Goal: Information Seeking & Learning: Learn about a topic

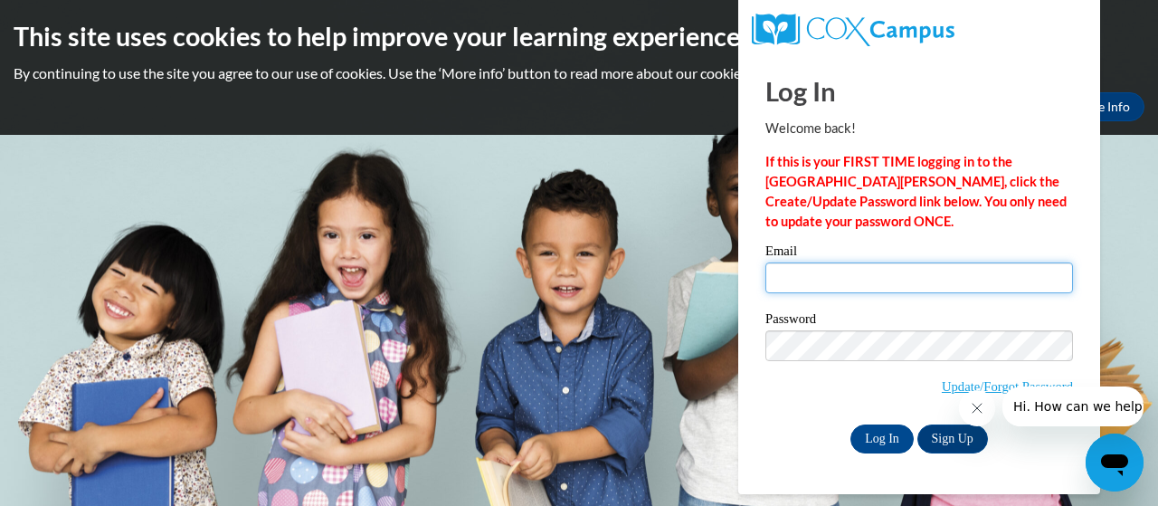
click at [823, 267] on input "Email" at bounding box center [919, 277] width 308 height 31
type input "julieklingerman@gmail.com"
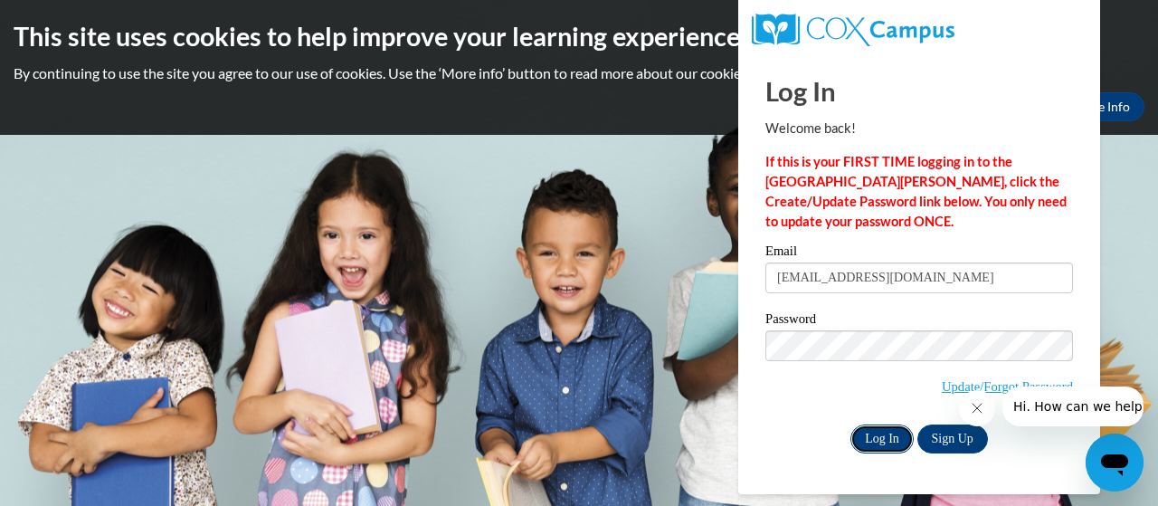
click at [859, 433] on input "Log In" at bounding box center [881, 438] width 63 height 29
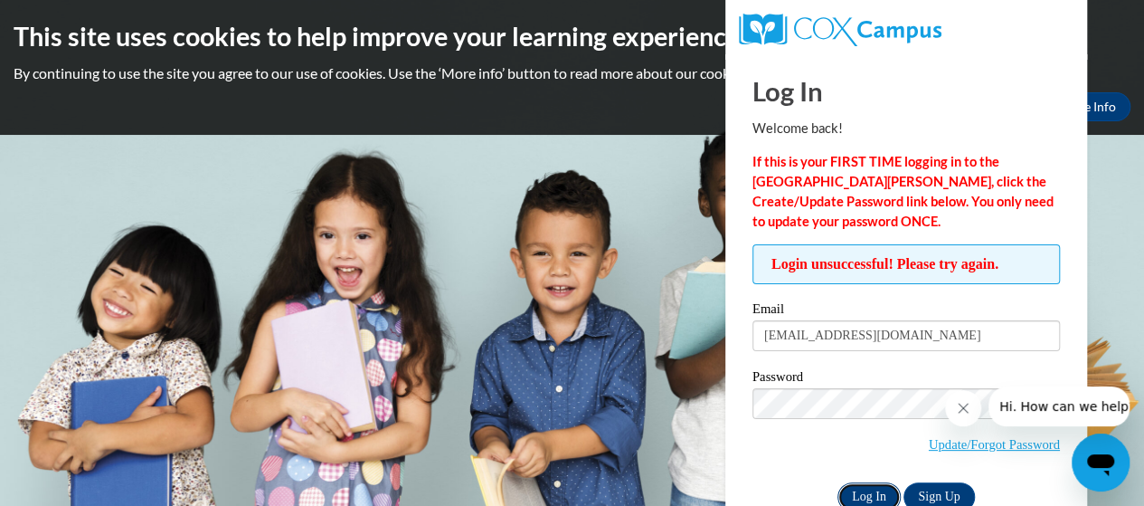
click at [872, 485] on input "Log In" at bounding box center [869, 496] width 63 height 29
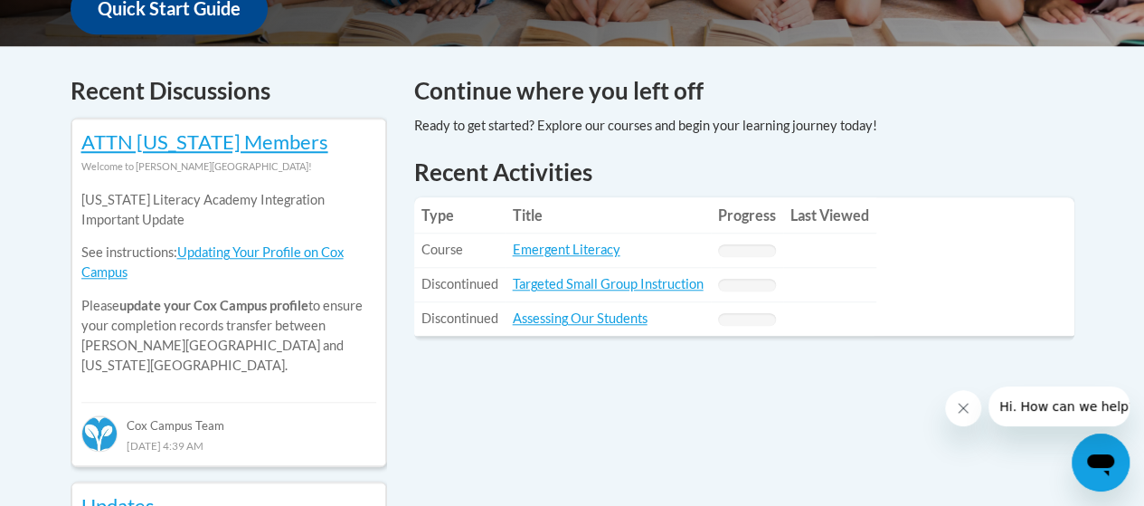
scroll to position [720, 0]
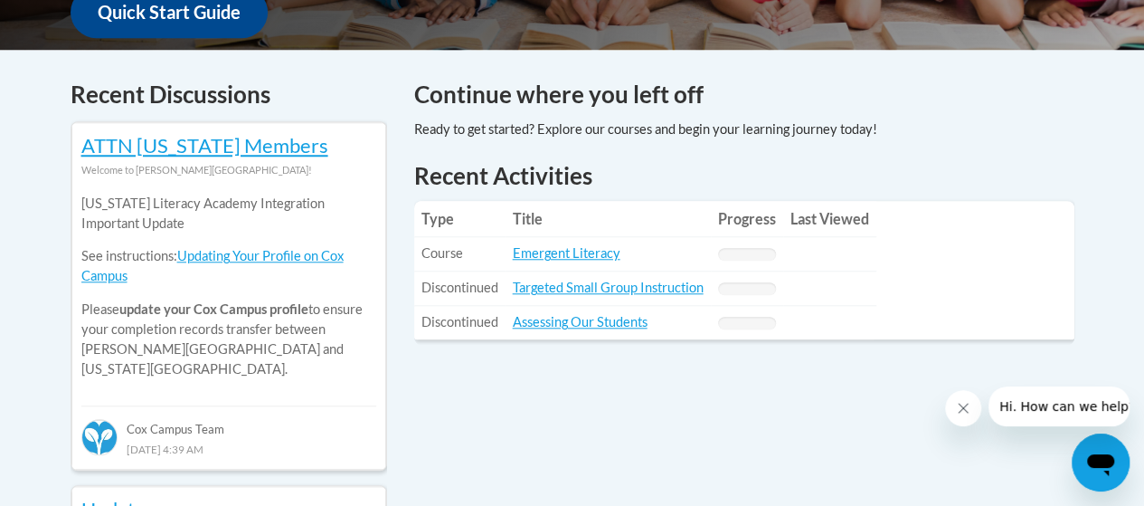
drag, startPoint x: 1150, startPoint y: 78, endPoint x: 1160, endPoint y: 213, distance: 135.2
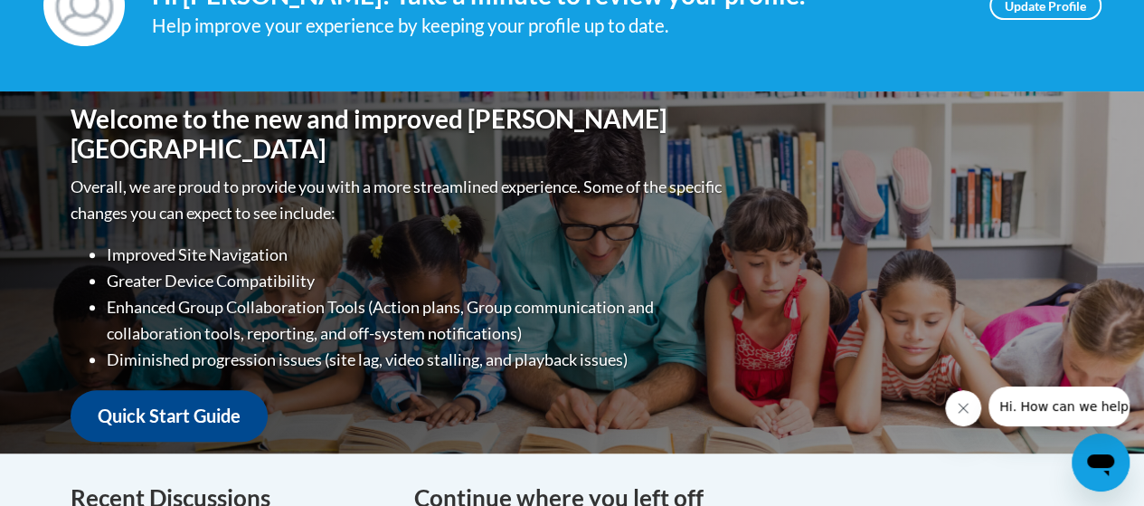
scroll to position [0, 0]
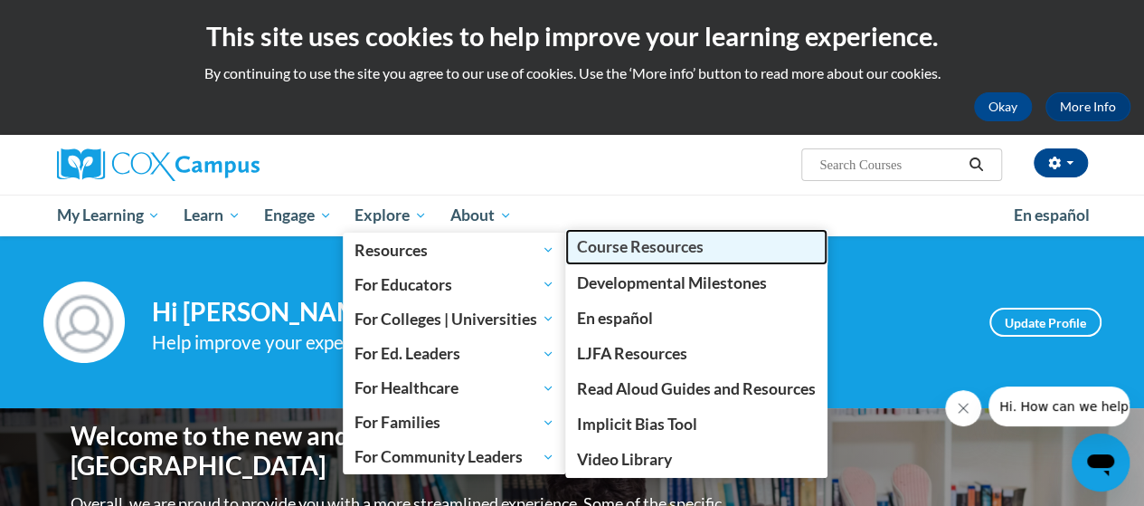
click at [603, 248] on span "Course Resources" at bounding box center [640, 246] width 127 height 19
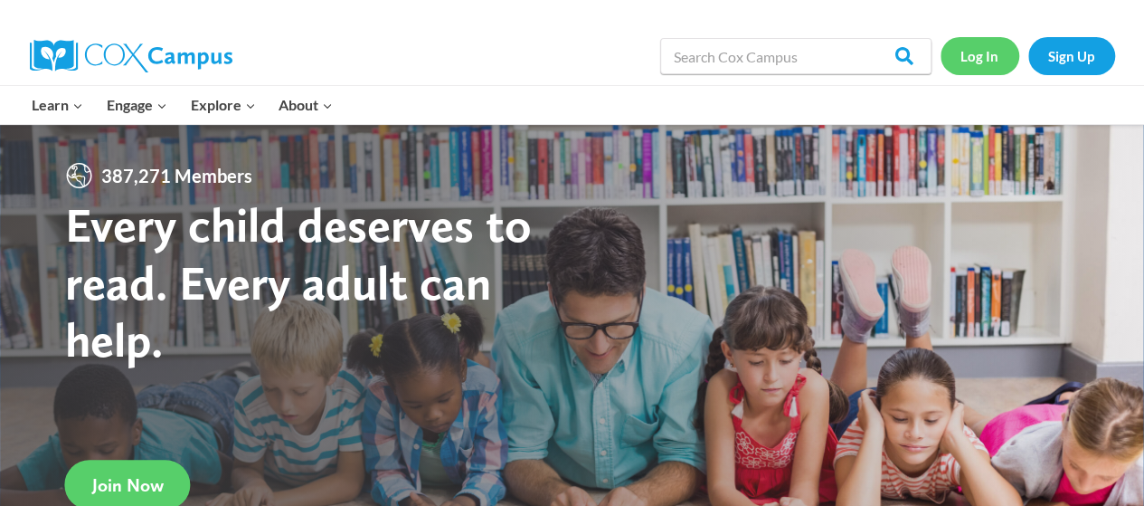
click at [961, 62] on link "Log In" at bounding box center [980, 55] width 79 height 37
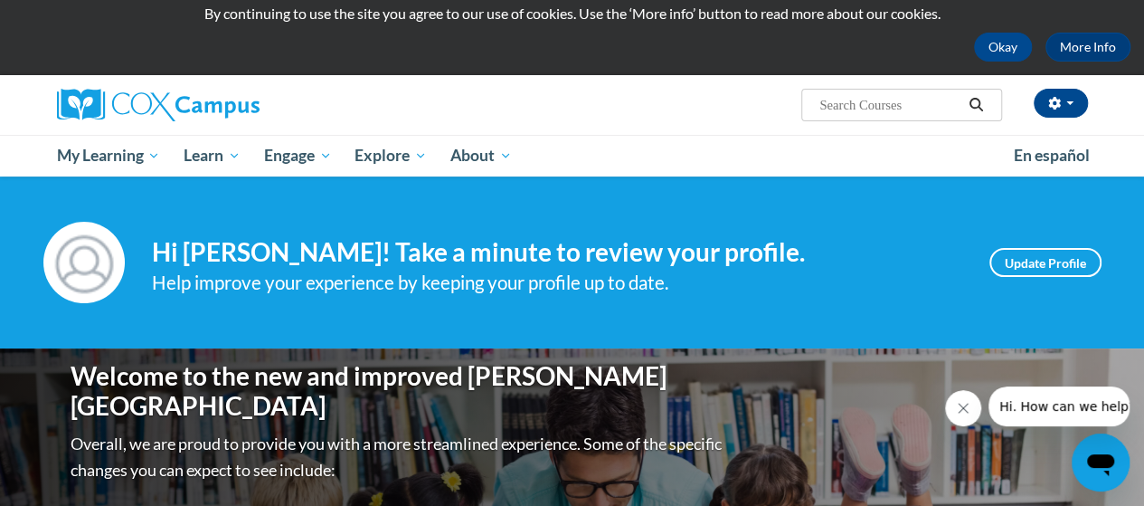
scroll to position [94, 0]
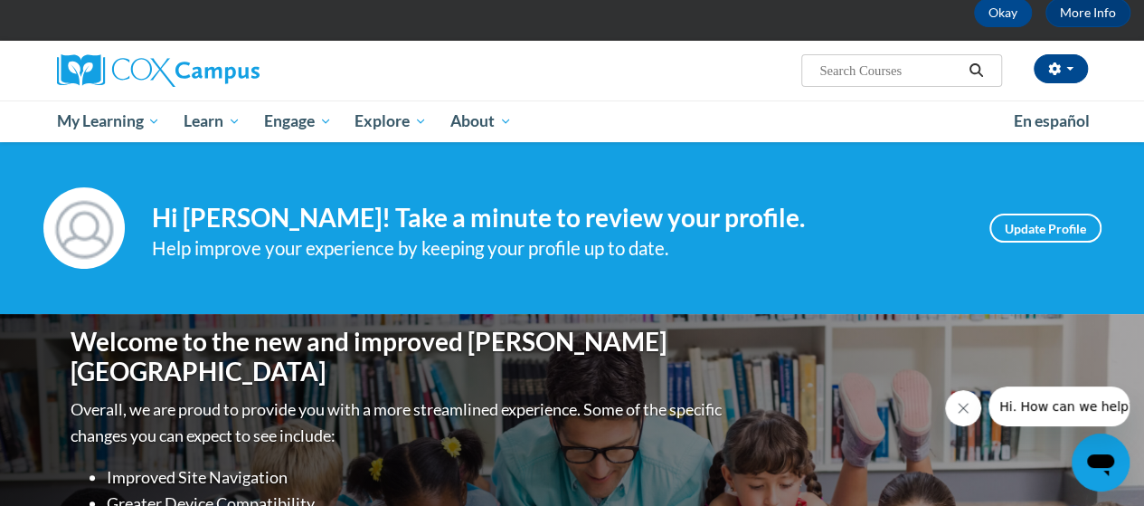
click at [834, 67] on input "Search..." at bounding box center [890, 71] width 145 height 22
type input "Vocabulary"
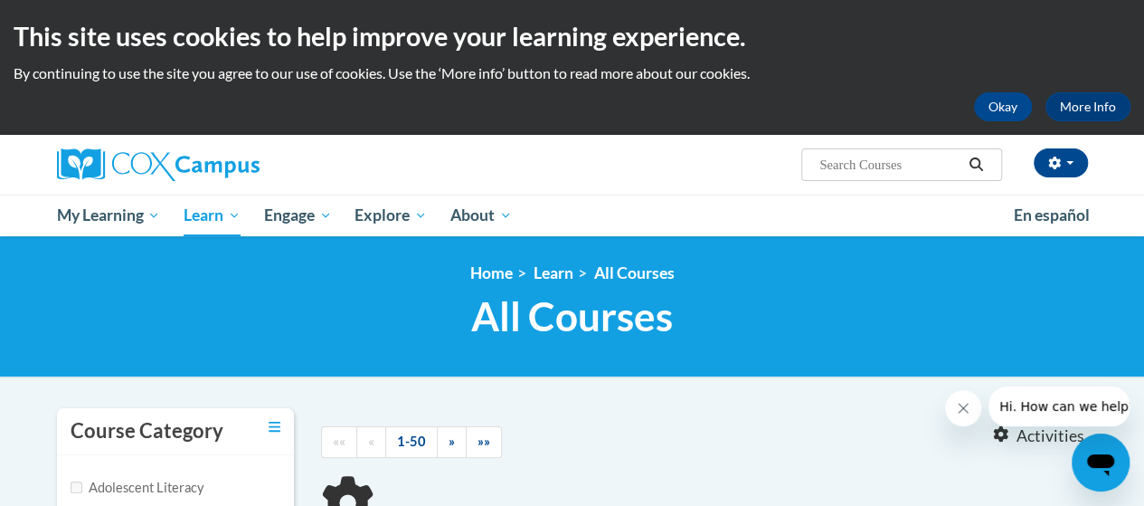
type input "Vocabulary"
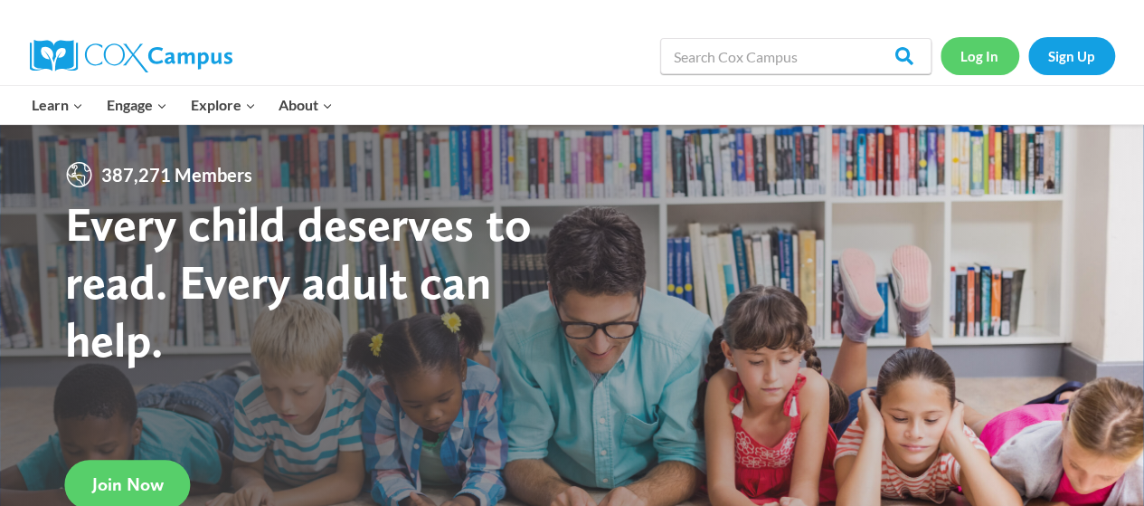
click at [976, 55] on link "Log In" at bounding box center [980, 55] width 79 height 37
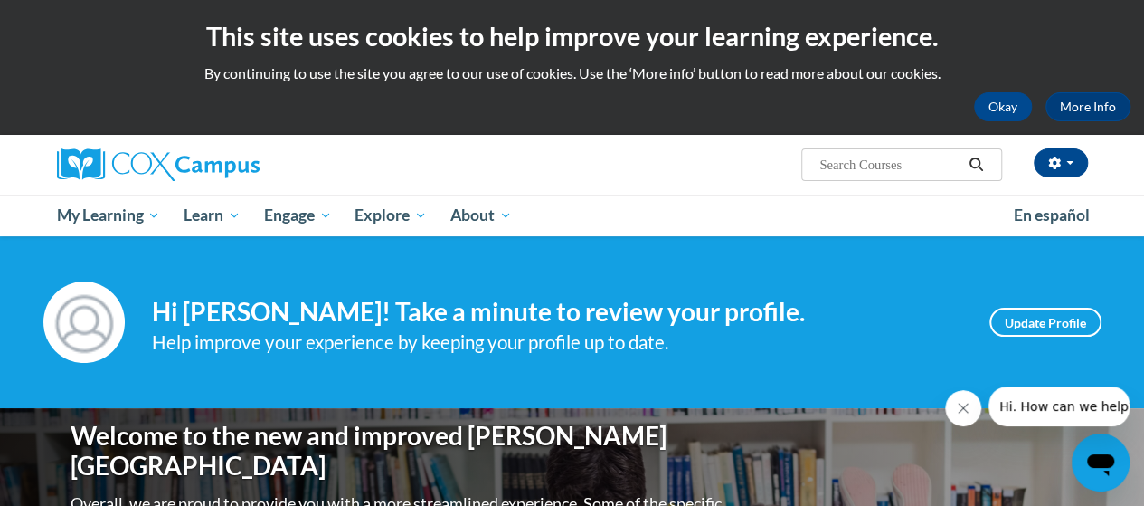
click at [891, 164] on input "Search..." at bounding box center [890, 165] width 145 height 22
type input "vocabulary"
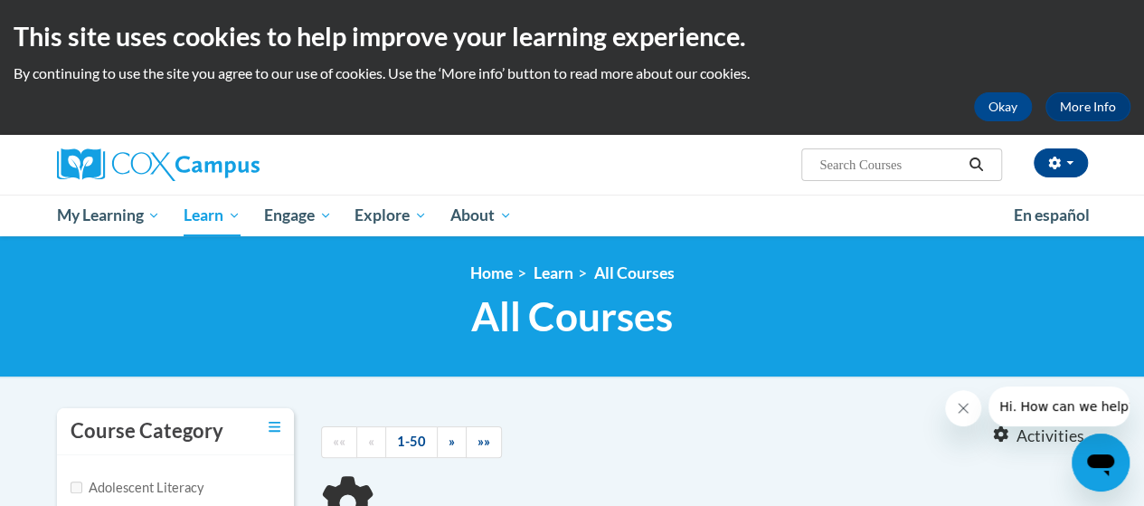
type input "vocabulary"
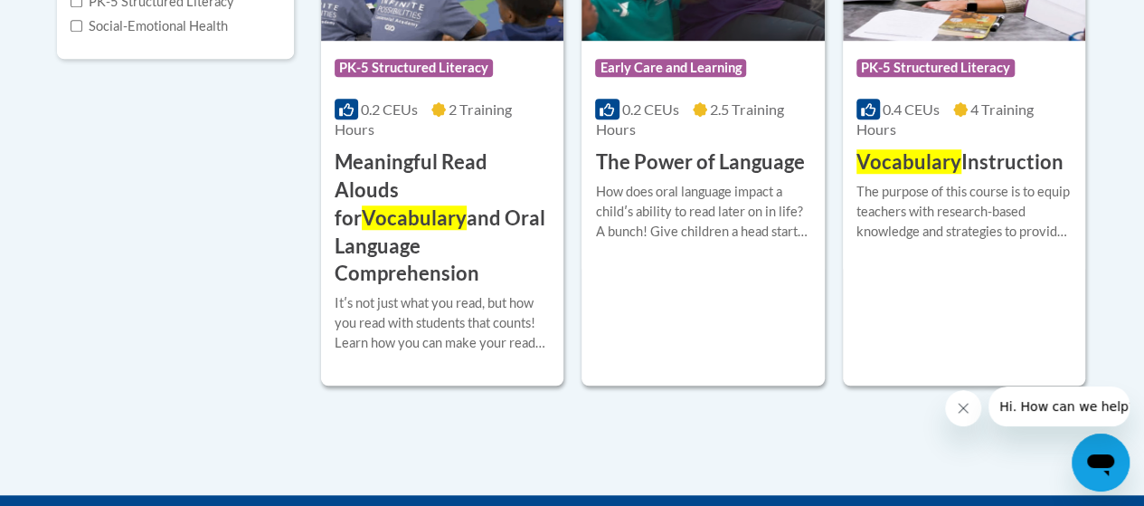
scroll to position [370, 0]
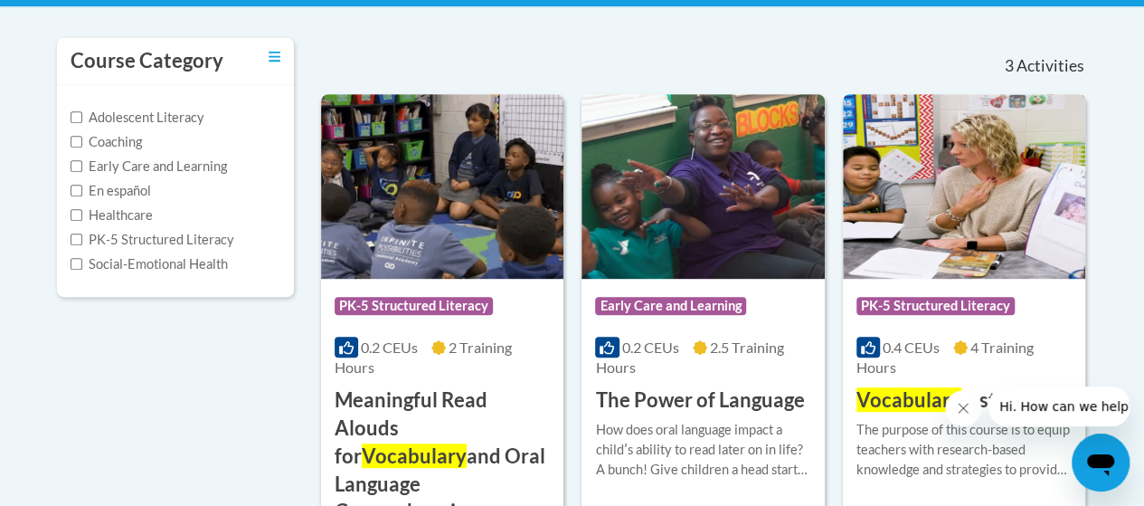
click at [957, 227] on img at bounding box center [964, 186] width 242 height 185
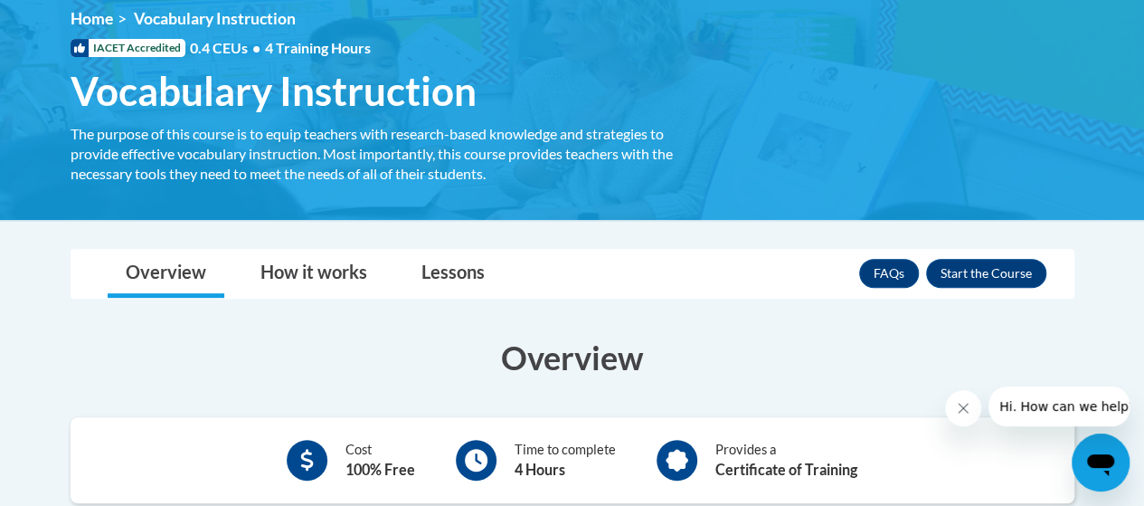
scroll to position [230, 0]
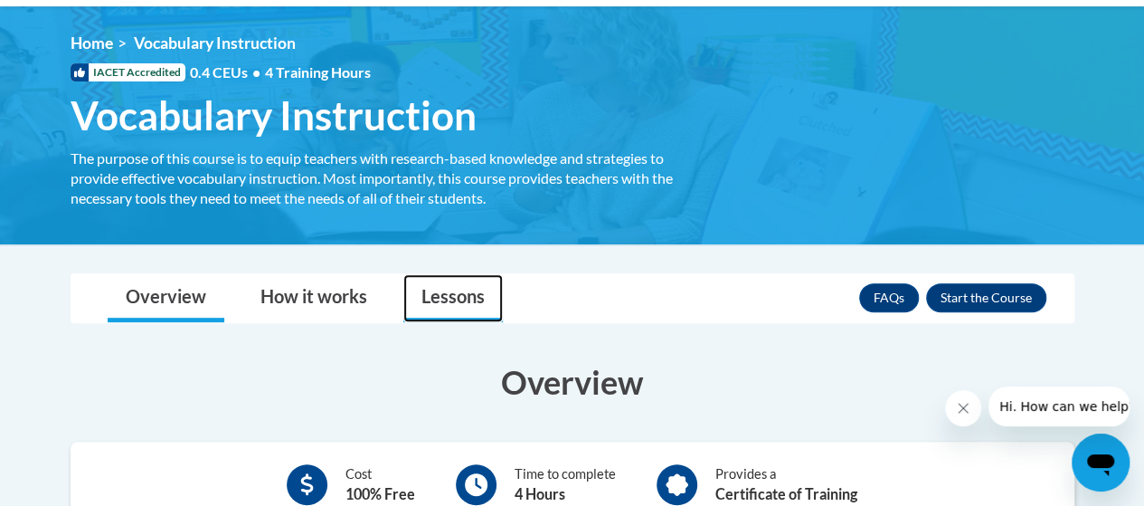
click at [403, 295] on link "Lessons" at bounding box center [453, 298] width 100 height 48
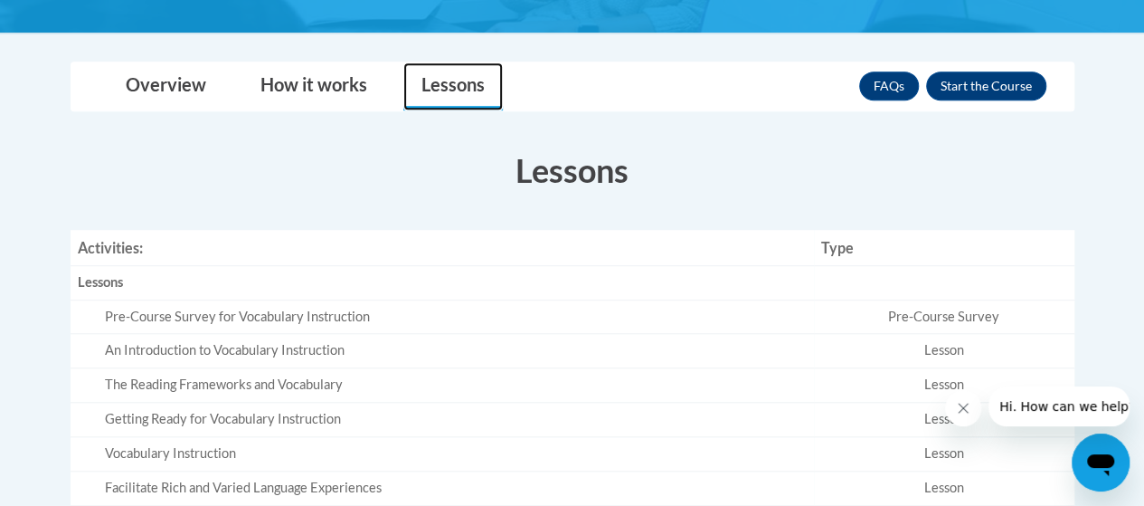
scroll to position [419, 0]
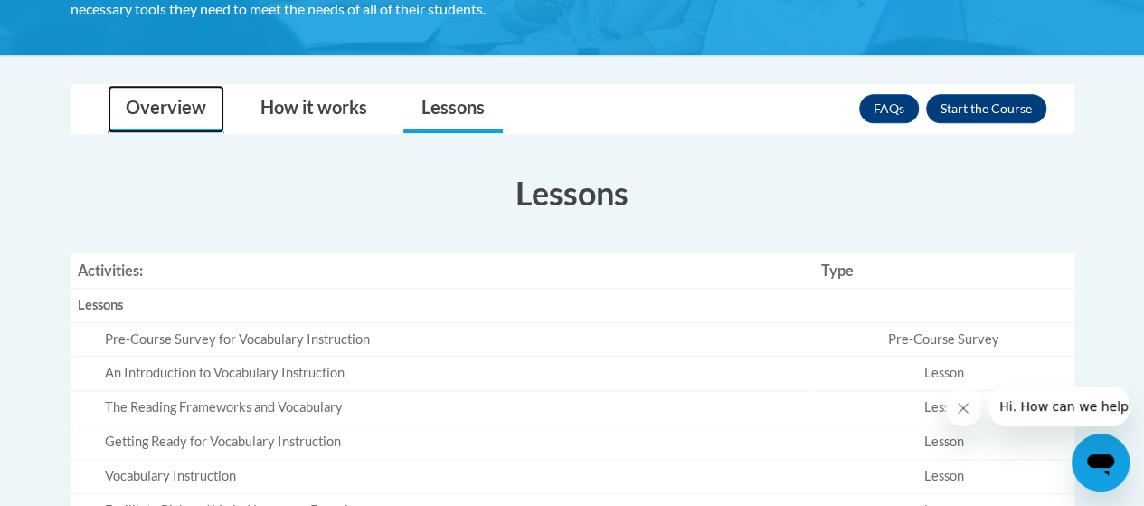
click at [157, 113] on link "Overview" at bounding box center [166, 109] width 117 height 48
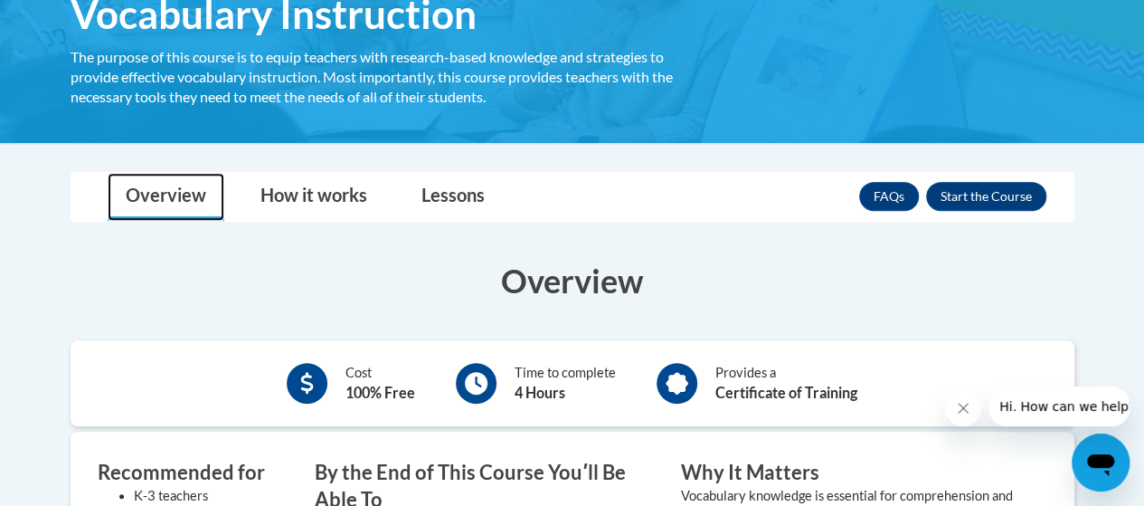
scroll to position [191, 0]
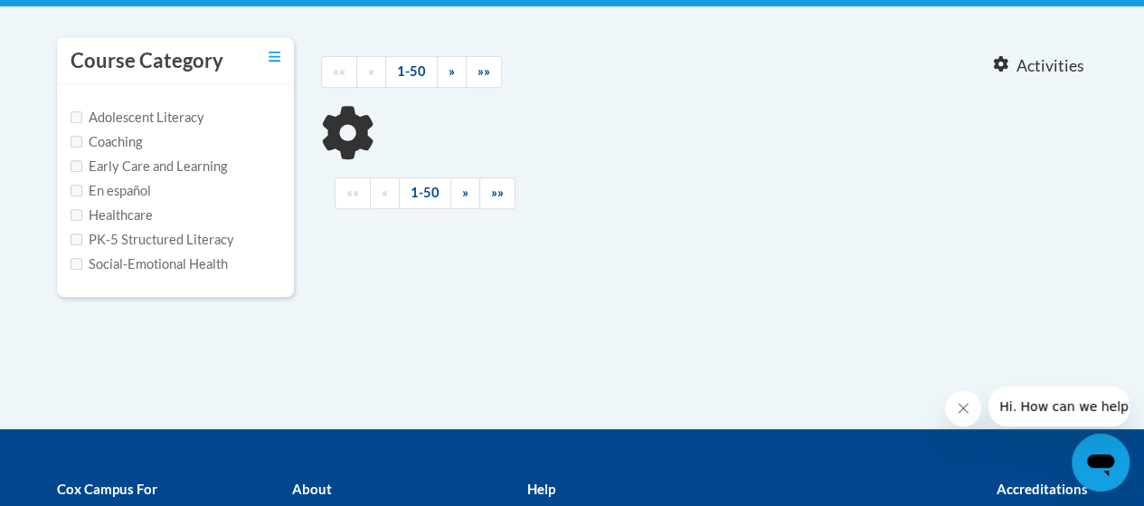
type input "vocabulary"
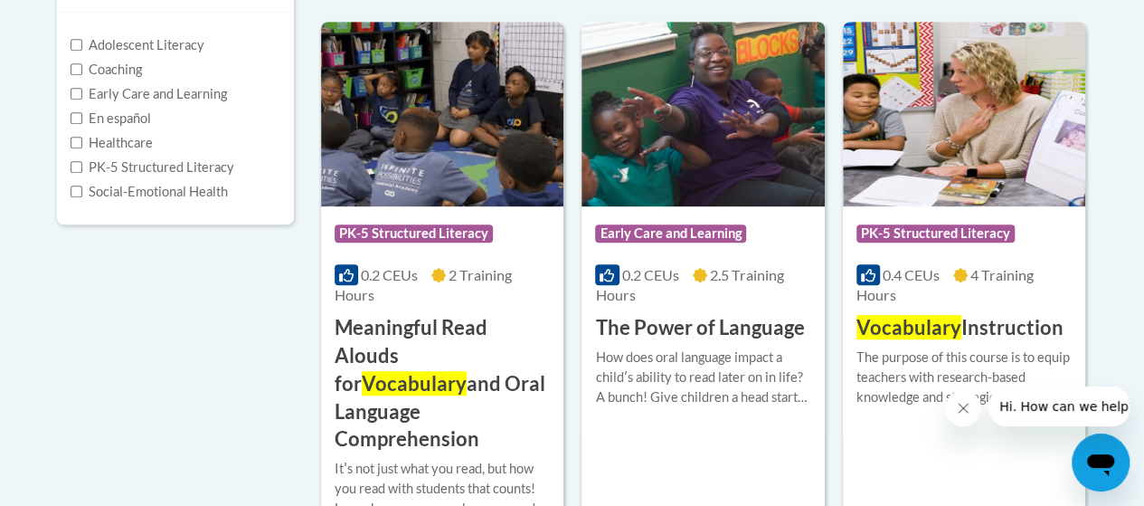
scroll to position [453, 0]
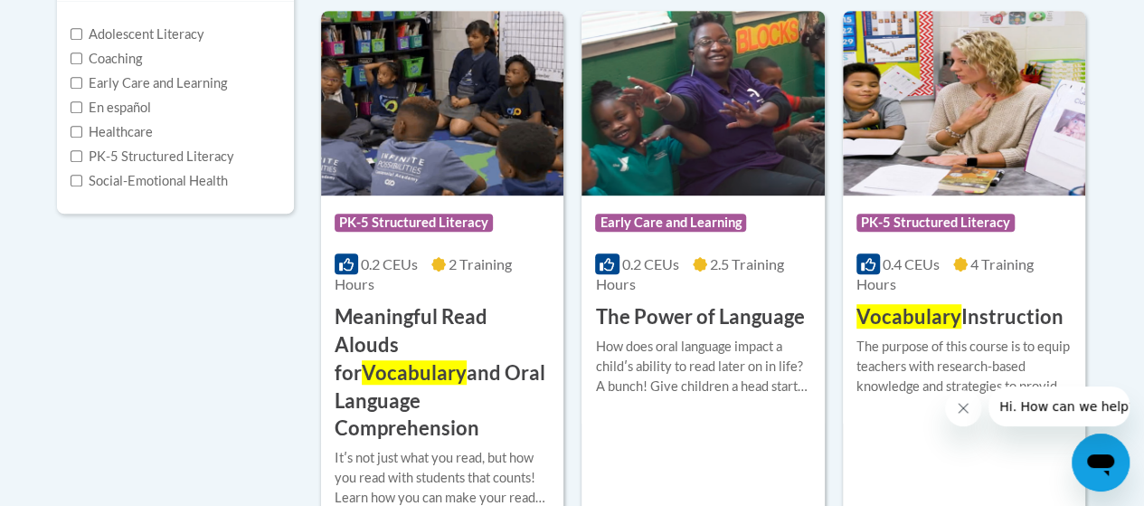
click at [967, 405] on icon "Close message from company" at bounding box center [963, 408] width 14 height 14
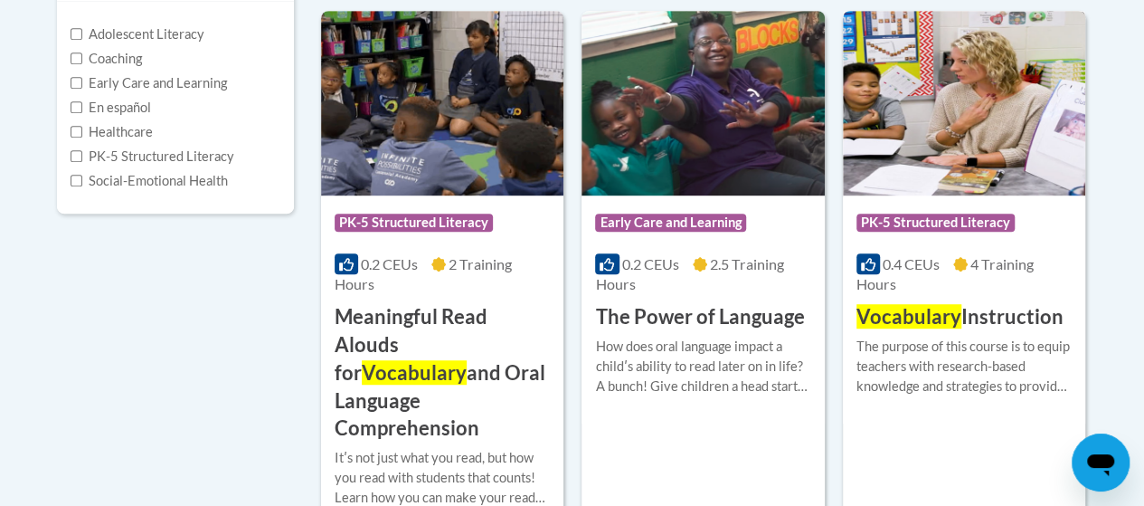
click at [945, 353] on div "The purpose of this course is to equip teachers with research-based knowledge a…" at bounding box center [964, 367] width 215 height 60
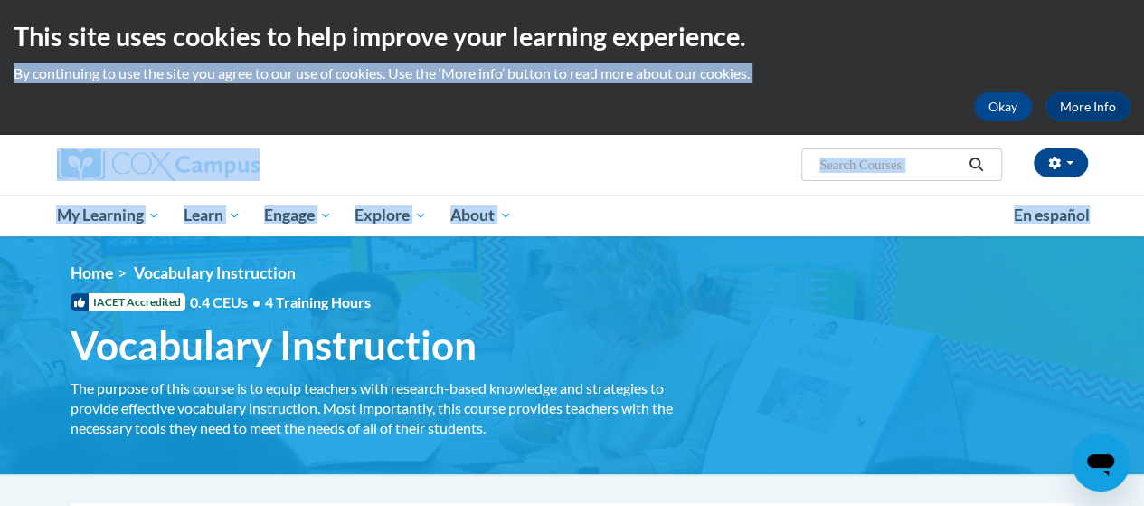
drag, startPoint x: 1144, startPoint y: 33, endPoint x: 1145, endPoint y: 198, distance: 164.7
click at [1144, 201] on html "This site uses cookies to help improve your learning experience. By continuing …" at bounding box center [572, 253] width 1144 height 506
click at [626, 180] on div "[PERSON_NAME] ([GEOGRAPHIC_DATA]/New_York UTC-04:00) My Profile Inbox My Transc…" at bounding box center [749, 158] width 706 height 46
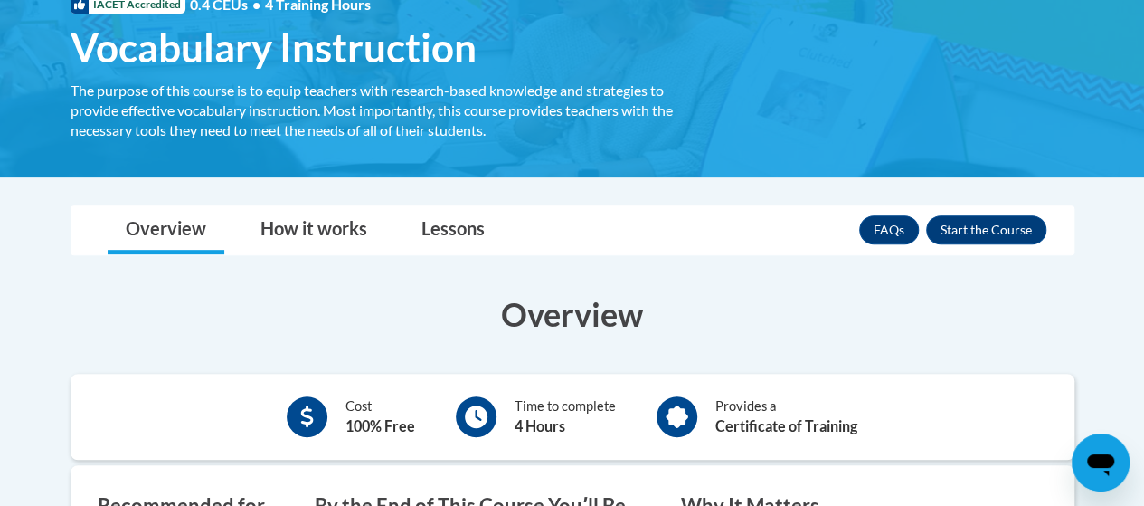
scroll to position [360, 0]
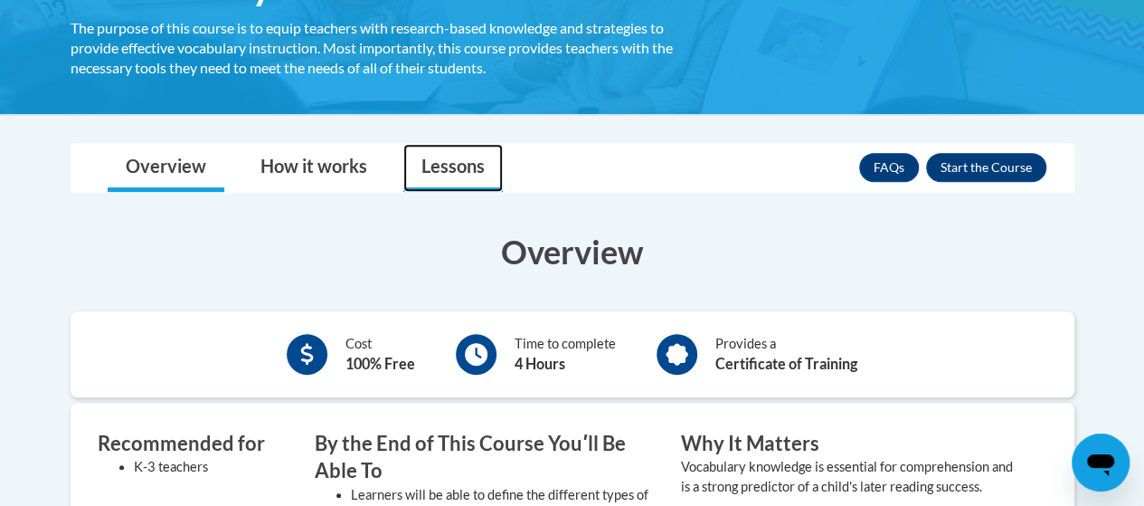
click at [425, 162] on link "Lessons" at bounding box center [453, 168] width 100 height 48
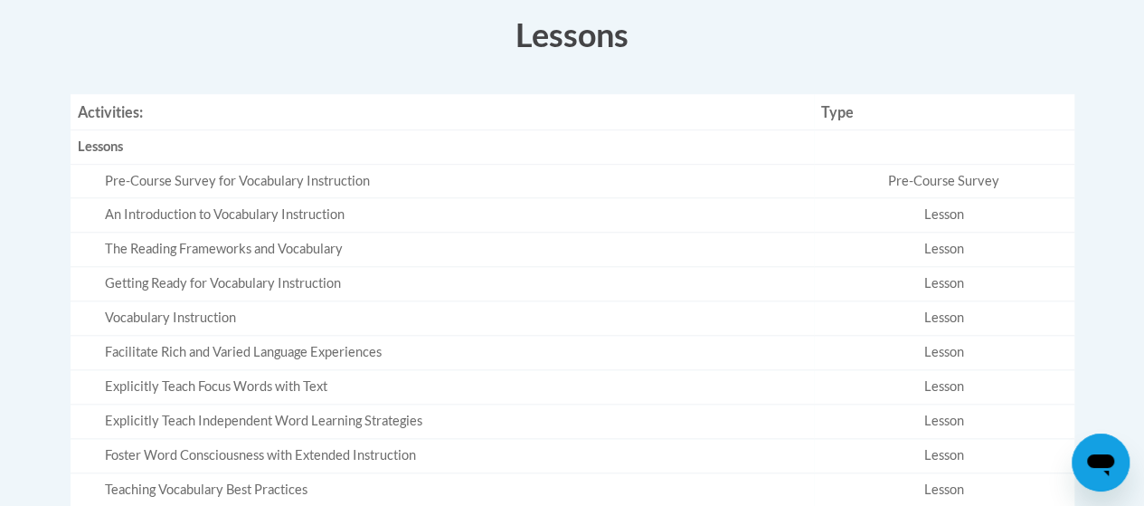
scroll to position [610, 0]
